Goal: Entertainment & Leisure: Consume media (video, audio)

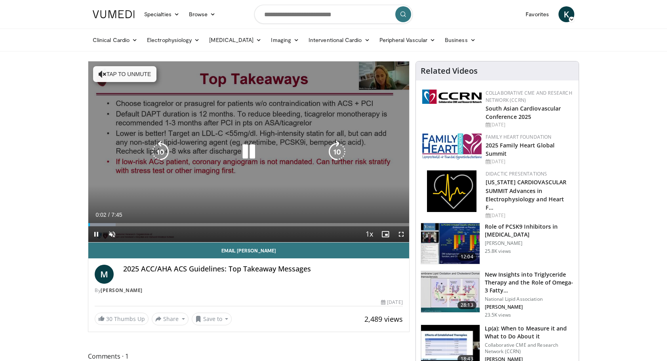
click at [251, 151] on icon "Video Player" at bounding box center [249, 152] width 22 height 22
click at [251, 146] on icon "Video Player" at bounding box center [249, 152] width 22 height 22
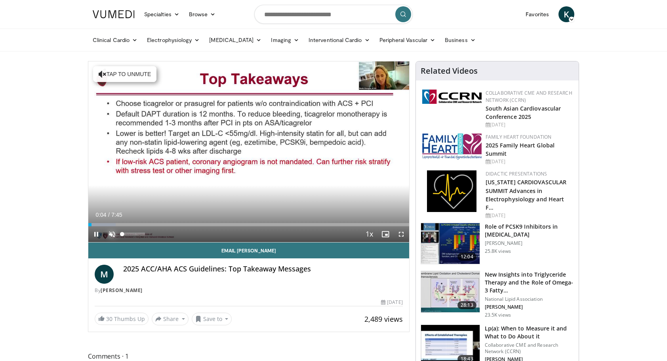
click at [113, 234] on span "Video Player" at bounding box center [112, 234] width 16 height 16
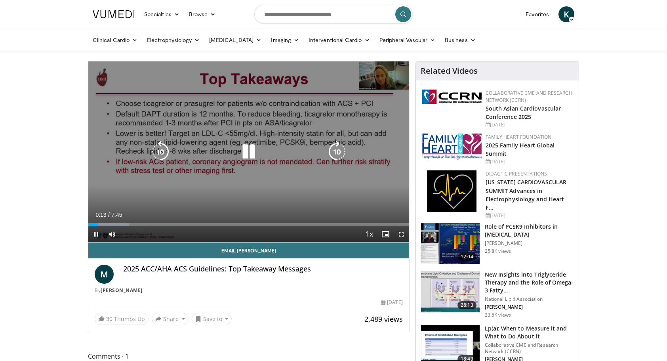
click at [254, 148] on icon "Video Player" at bounding box center [249, 152] width 22 height 22
click at [248, 149] on icon "Video Player" at bounding box center [249, 152] width 22 height 22
click at [189, 145] on div "Video Player" at bounding box center [249, 152] width 193 height 16
click at [247, 150] on icon "Video Player" at bounding box center [249, 152] width 22 height 22
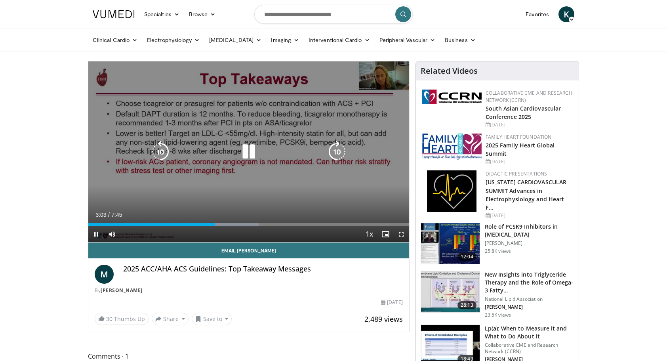
click at [165, 149] on icon "Video Player" at bounding box center [160, 152] width 22 height 22
click at [160, 150] on icon "Video Player" at bounding box center [160, 152] width 22 height 22
click at [214, 177] on div "20 seconds Tap to unmute" at bounding box center [248, 151] width 321 height 181
click at [244, 152] on icon "Video Player" at bounding box center [249, 152] width 22 height 22
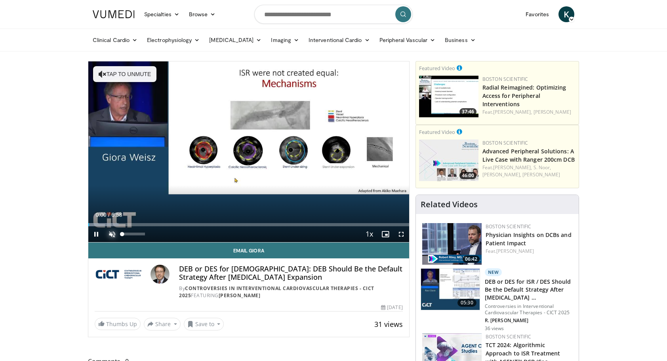
click at [109, 231] on span "Video Player" at bounding box center [112, 234] width 16 height 16
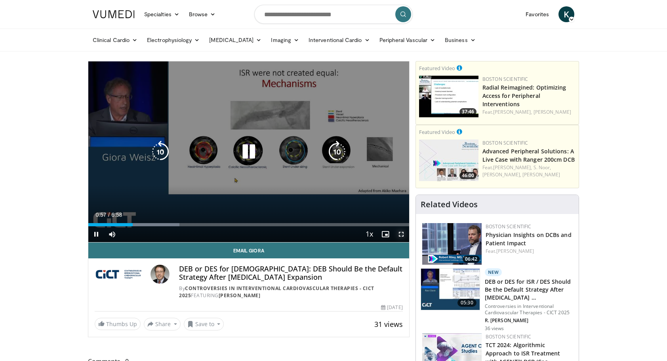
drag, startPoint x: 402, startPoint y: 233, endPoint x: 404, endPoint y: 274, distance: 41.2
click at [402, 233] on span "Video Player" at bounding box center [401, 234] width 16 height 16
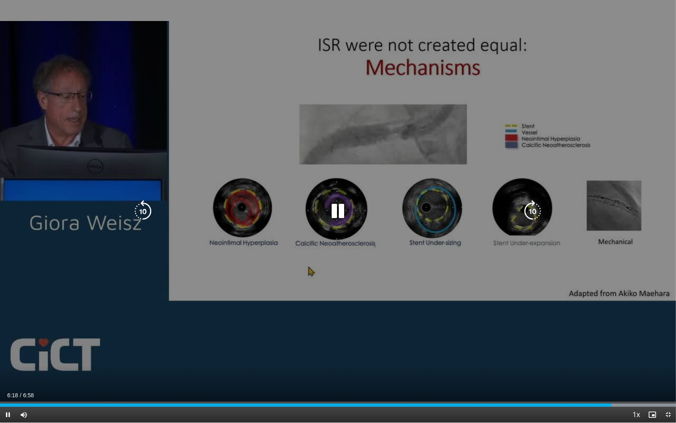
click at [144, 206] on icon "Video Player" at bounding box center [143, 211] width 22 height 22
click at [330, 198] on div "10 seconds Tap to unmute" at bounding box center [338, 211] width 676 height 422
click at [290, 125] on div "10 seconds Tap to unmute" at bounding box center [338, 211] width 676 height 422
